Goal: Information Seeking & Learning: Check status

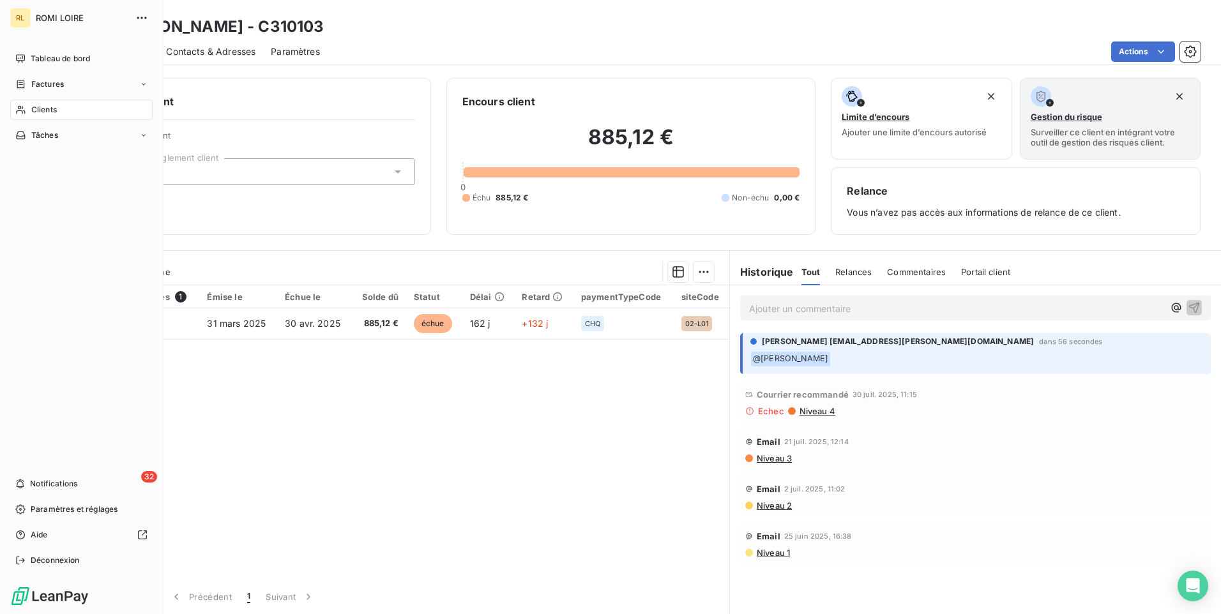
click at [50, 107] on span "Clients" at bounding box center [44, 109] width 26 height 11
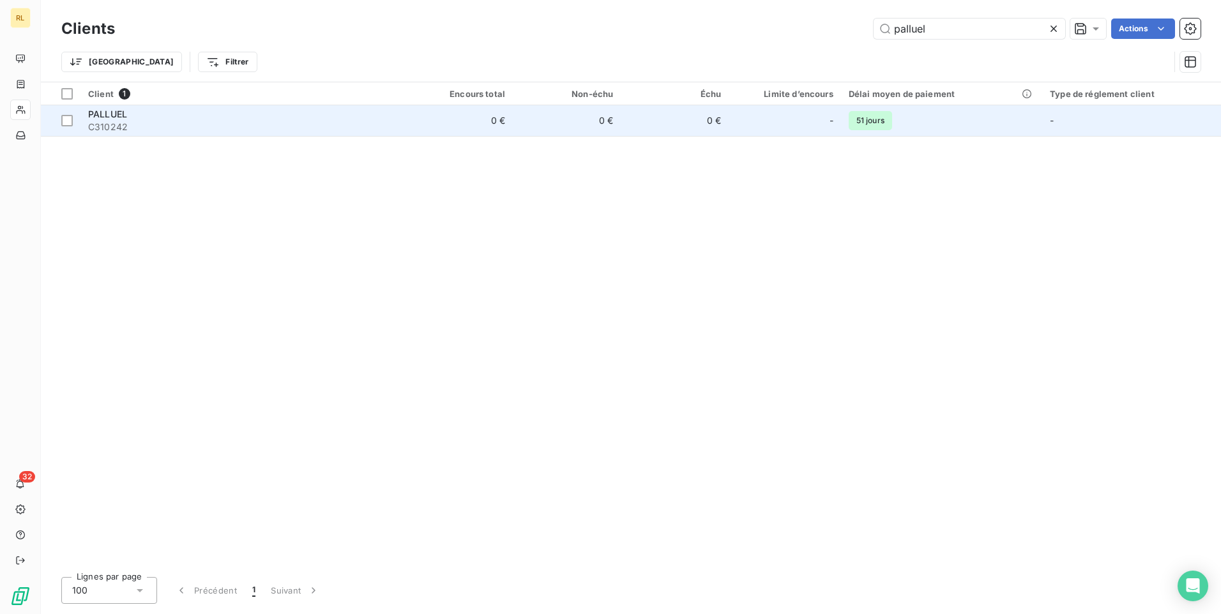
type input "palluel"
click at [115, 123] on span "C310242" at bounding box center [242, 127] width 309 height 13
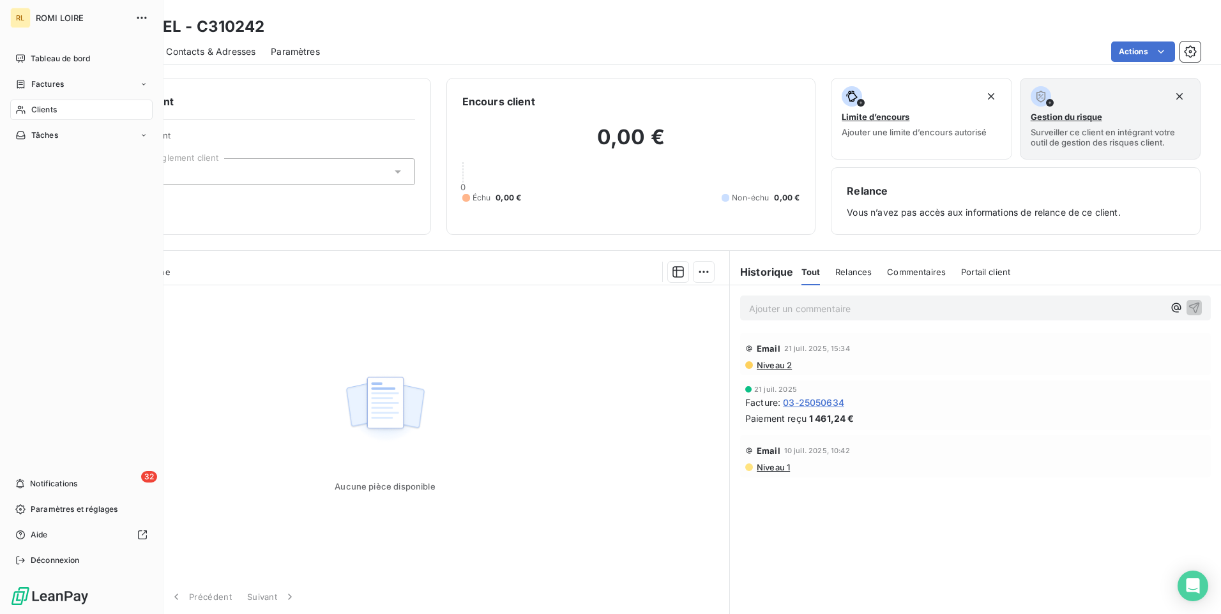
click at [39, 107] on span "Clients" at bounding box center [44, 109] width 26 height 11
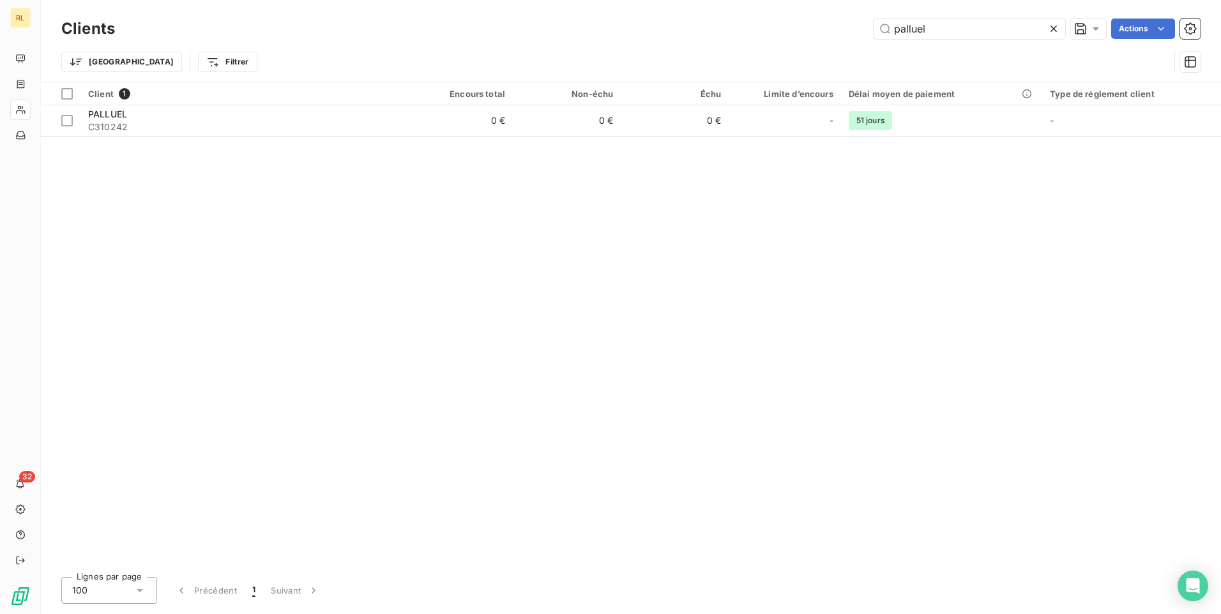
drag, startPoint x: 962, startPoint y: 27, endPoint x: 862, endPoint y: 26, distance: 100.3
click at [862, 26] on div "palluel Actions" at bounding box center [665, 29] width 1070 height 20
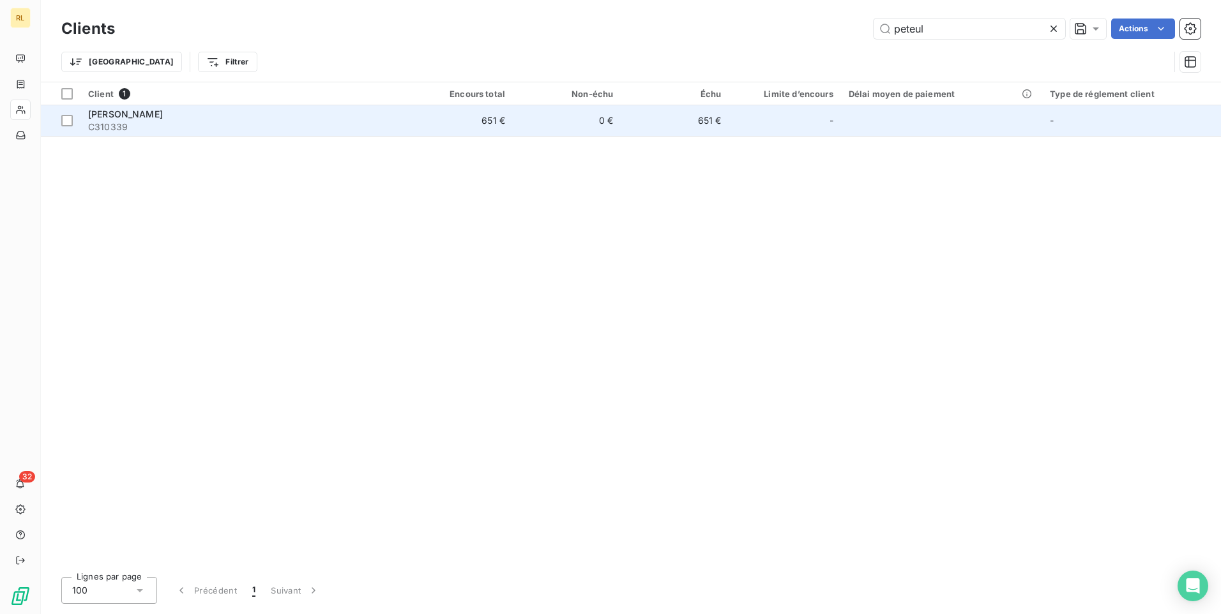
type input "peteul"
click at [186, 132] on span "C310339" at bounding box center [242, 127] width 309 height 13
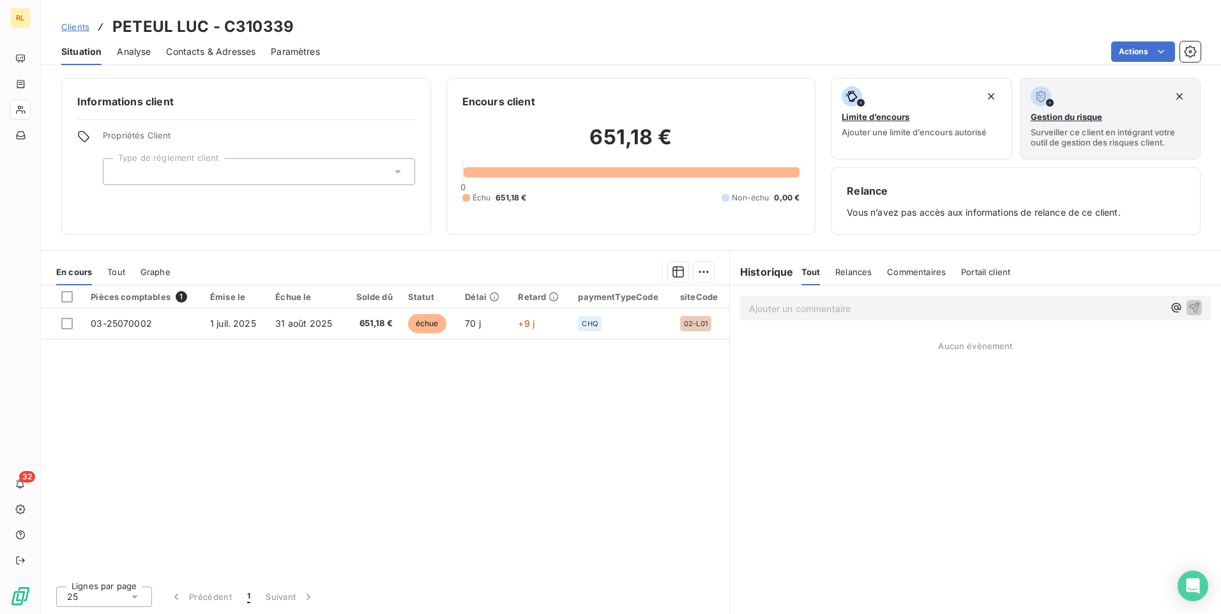
click at [80, 24] on span "Clients" at bounding box center [75, 27] width 28 height 10
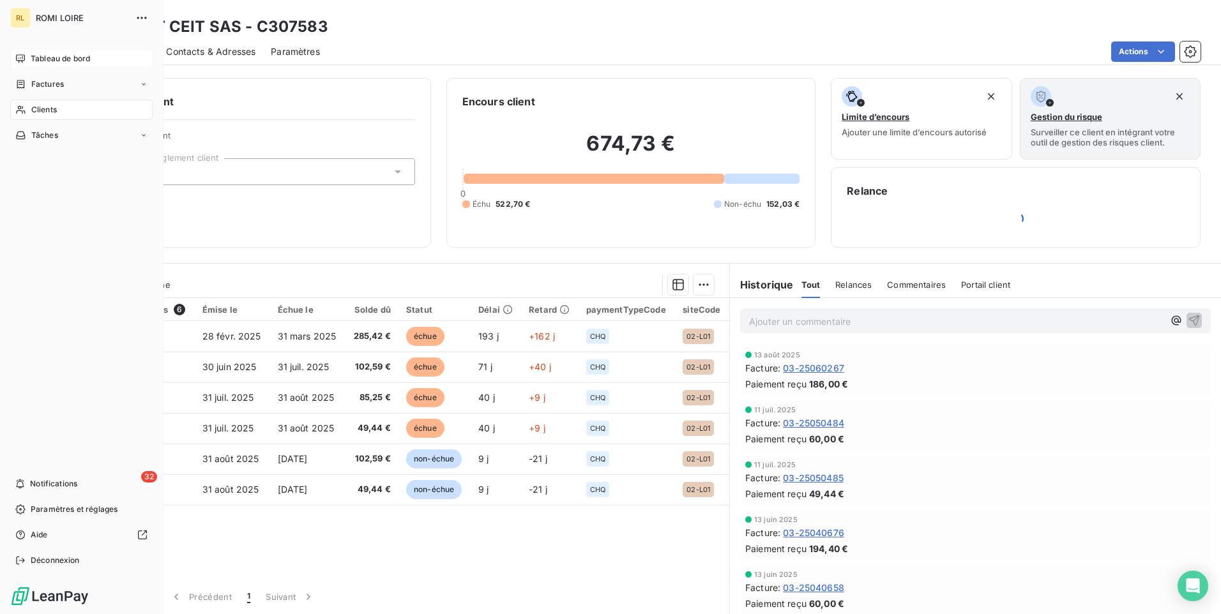
click at [46, 60] on span "Tableau de bord" at bounding box center [60, 58] width 59 height 11
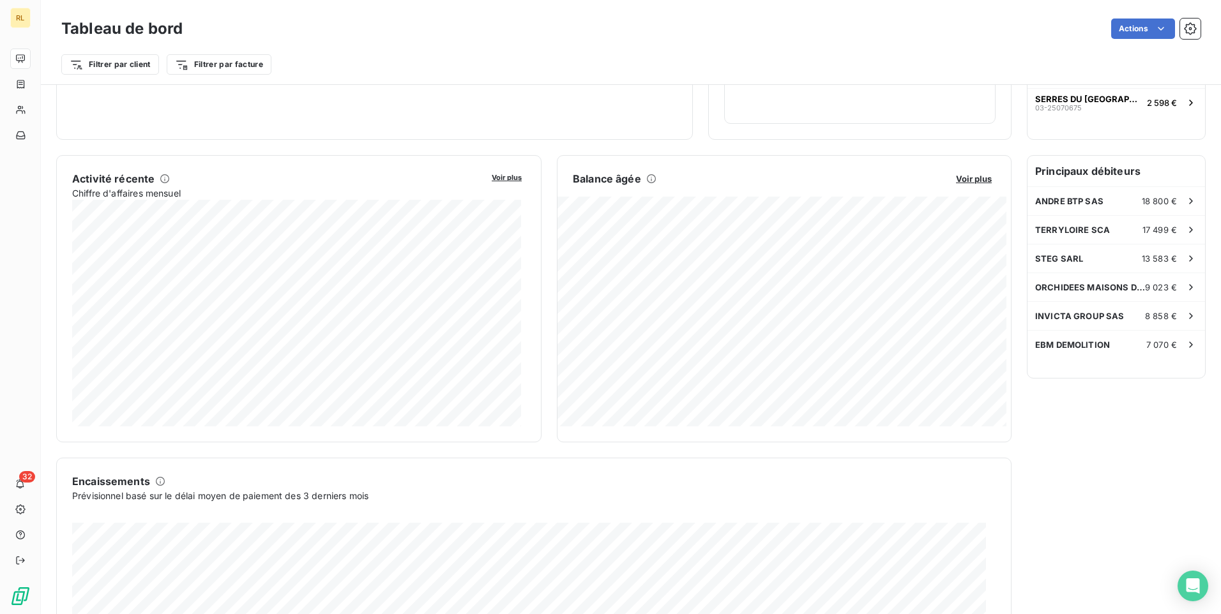
scroll to position [72, 0]
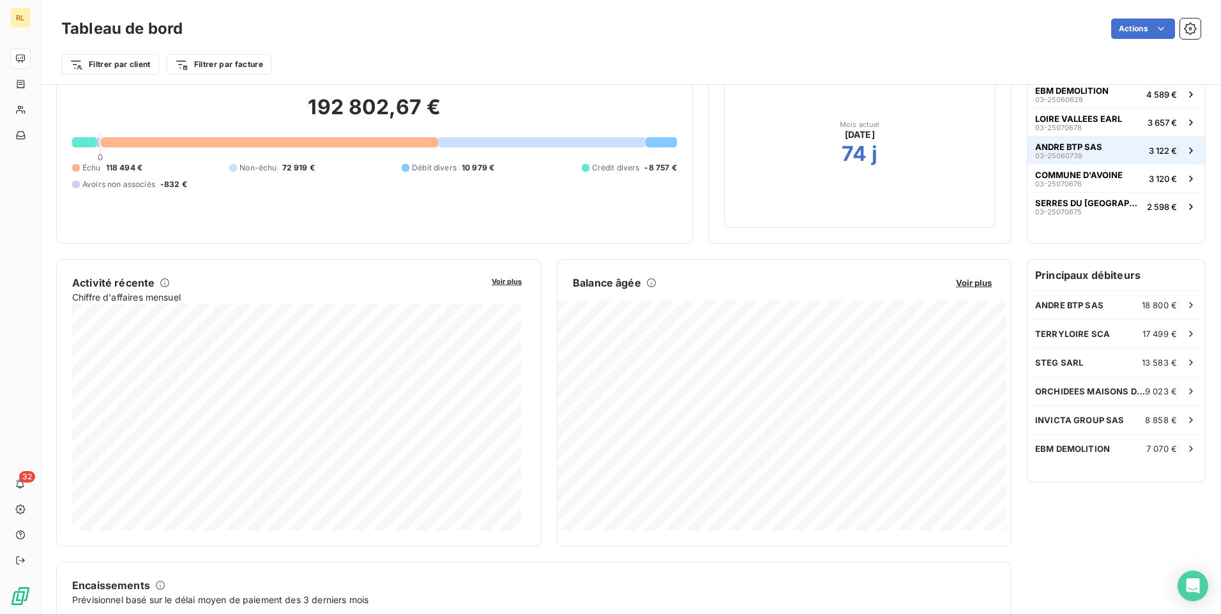
click at [1080, 153] on div "ANDRE BTP SAS 03-25060739" at bounding box center [1068, 151] width 67 height 18
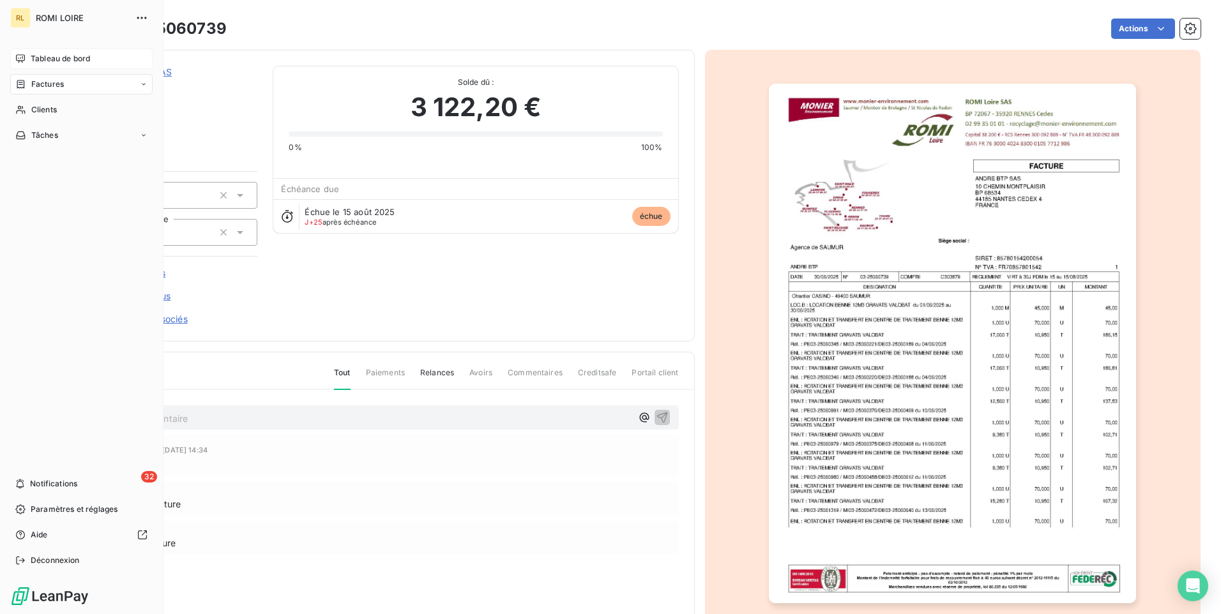
click at [55, 60] on span "Tableau de bord" at bounding box center [60, 58] width 59 height 11
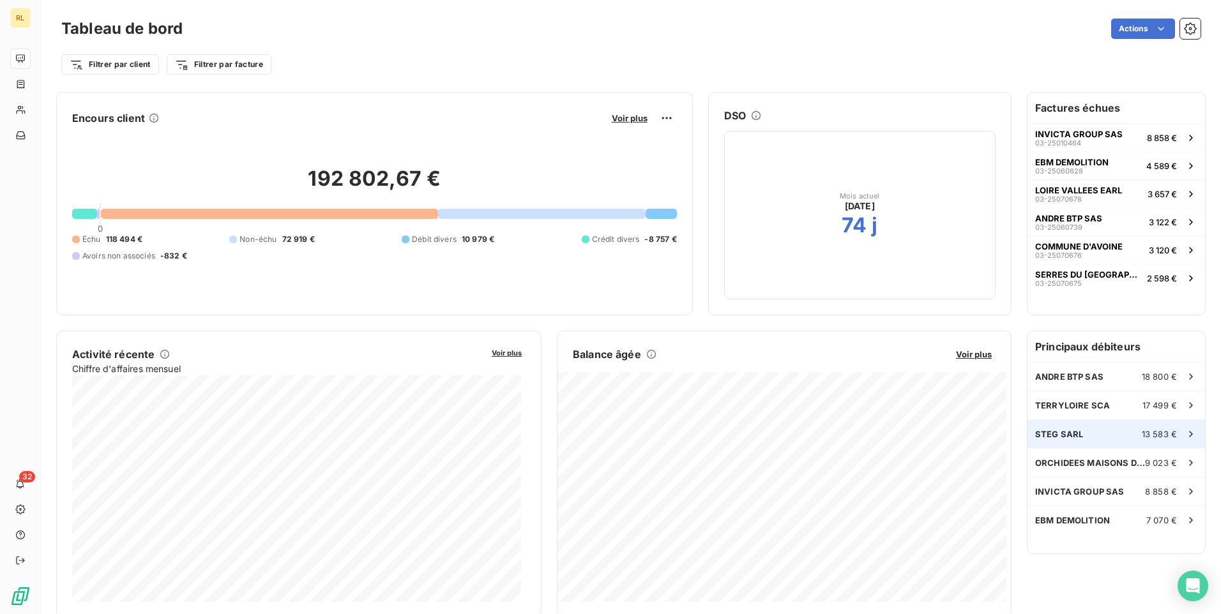
click at [1066, 434] on span "STEG SARL" at bounding box center [1059, 434] width 48 height 10
